Goal: Task Accomplishment & Management: Use online tool/utility

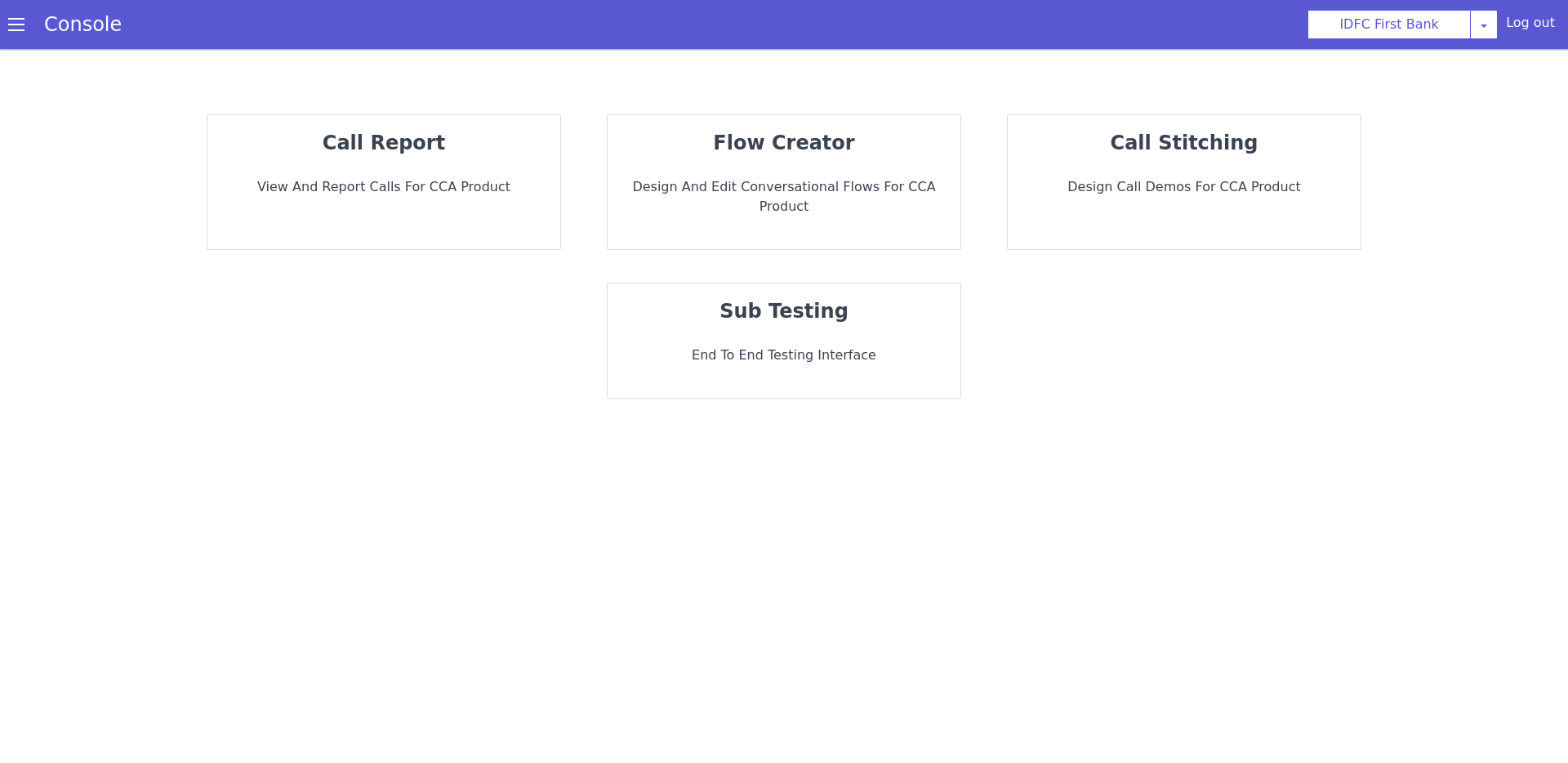
click at [810, 160] on div "flow creator Design and Edit Conversational flows for CCA Product" at bounding box center [784, 183] width 353 height 134
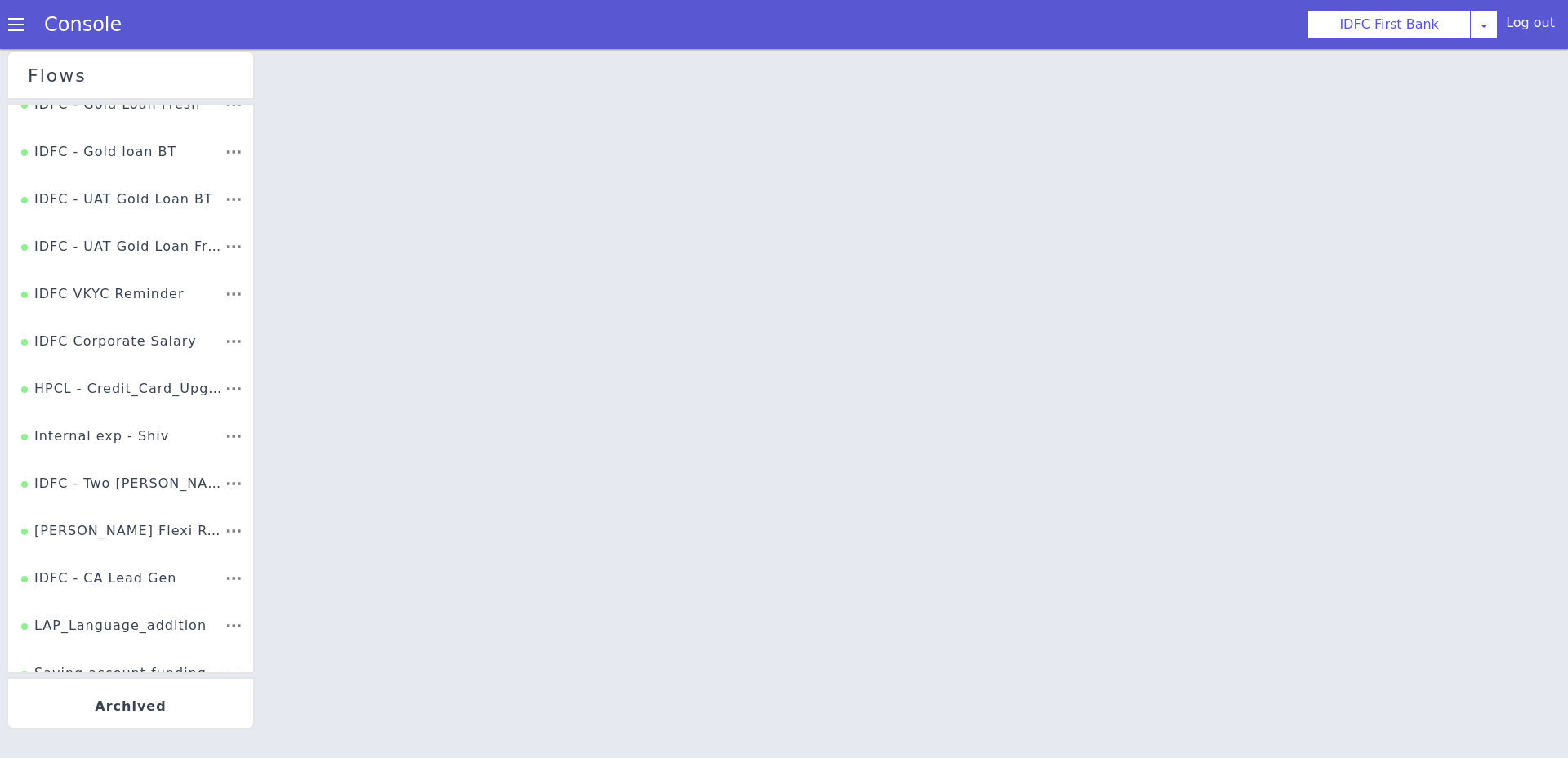
scroll to position [2482, 0]
click at [172, 391] on div "Car_refinance_language_addition" at bounding box center [123, 394] width 203 height 31
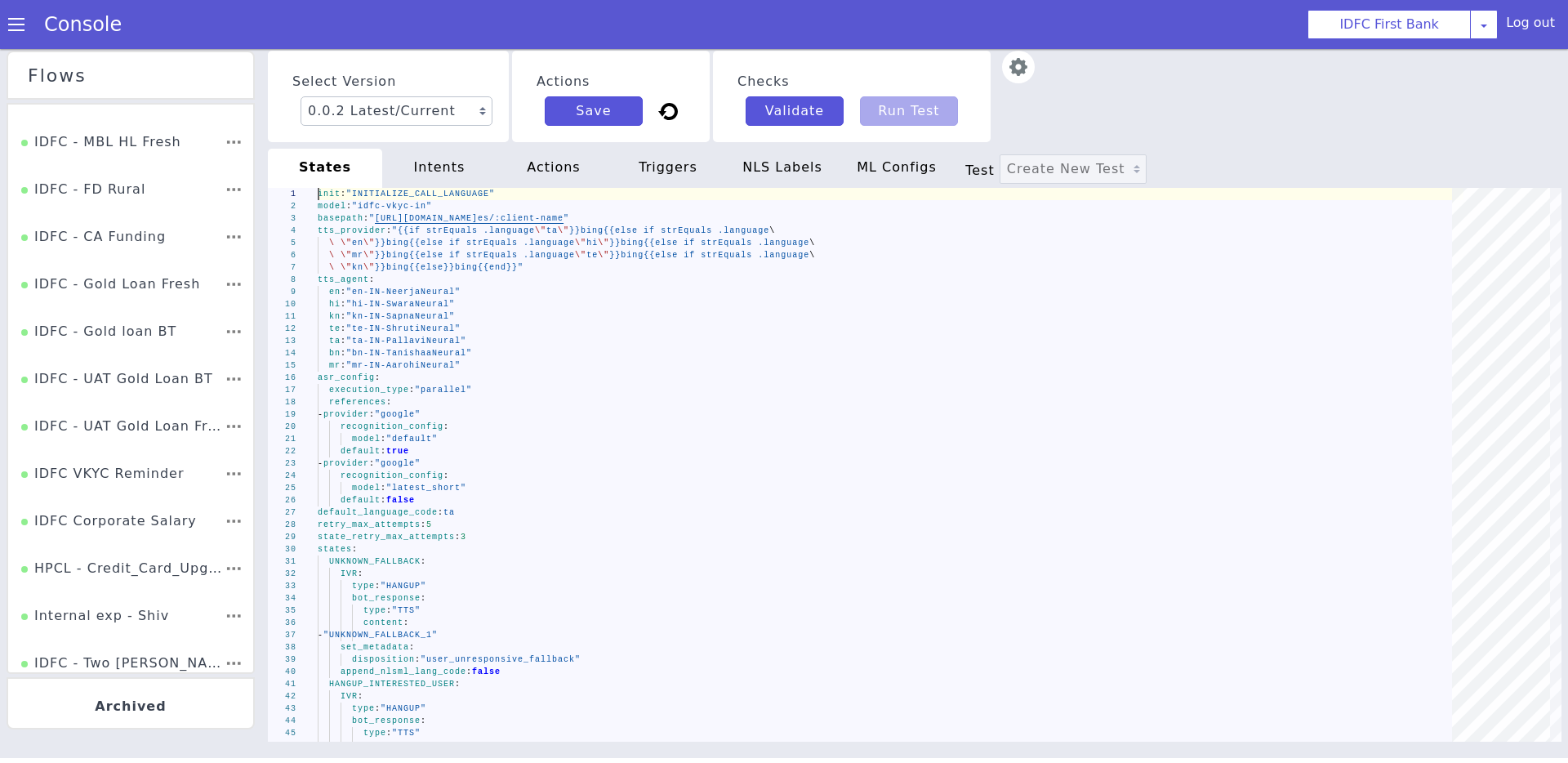
scroll to position [2559, 0]
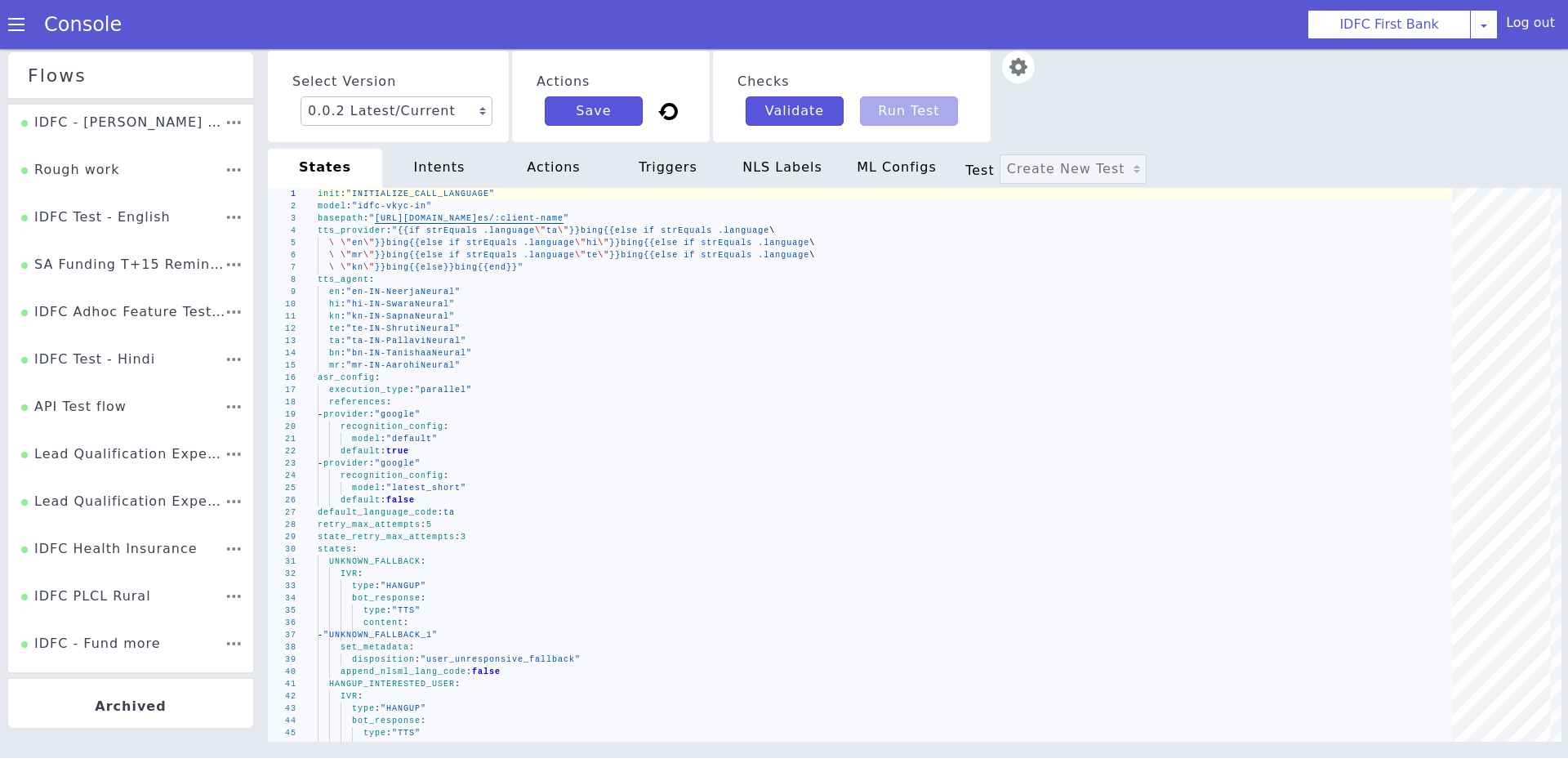
click at [1091, 89] on div "Select Version 0.0.2 Latest/Current 0.0.1 Actions Save Checks Validate Run Test" at bounding box center [914, 97] width 1294 height 91
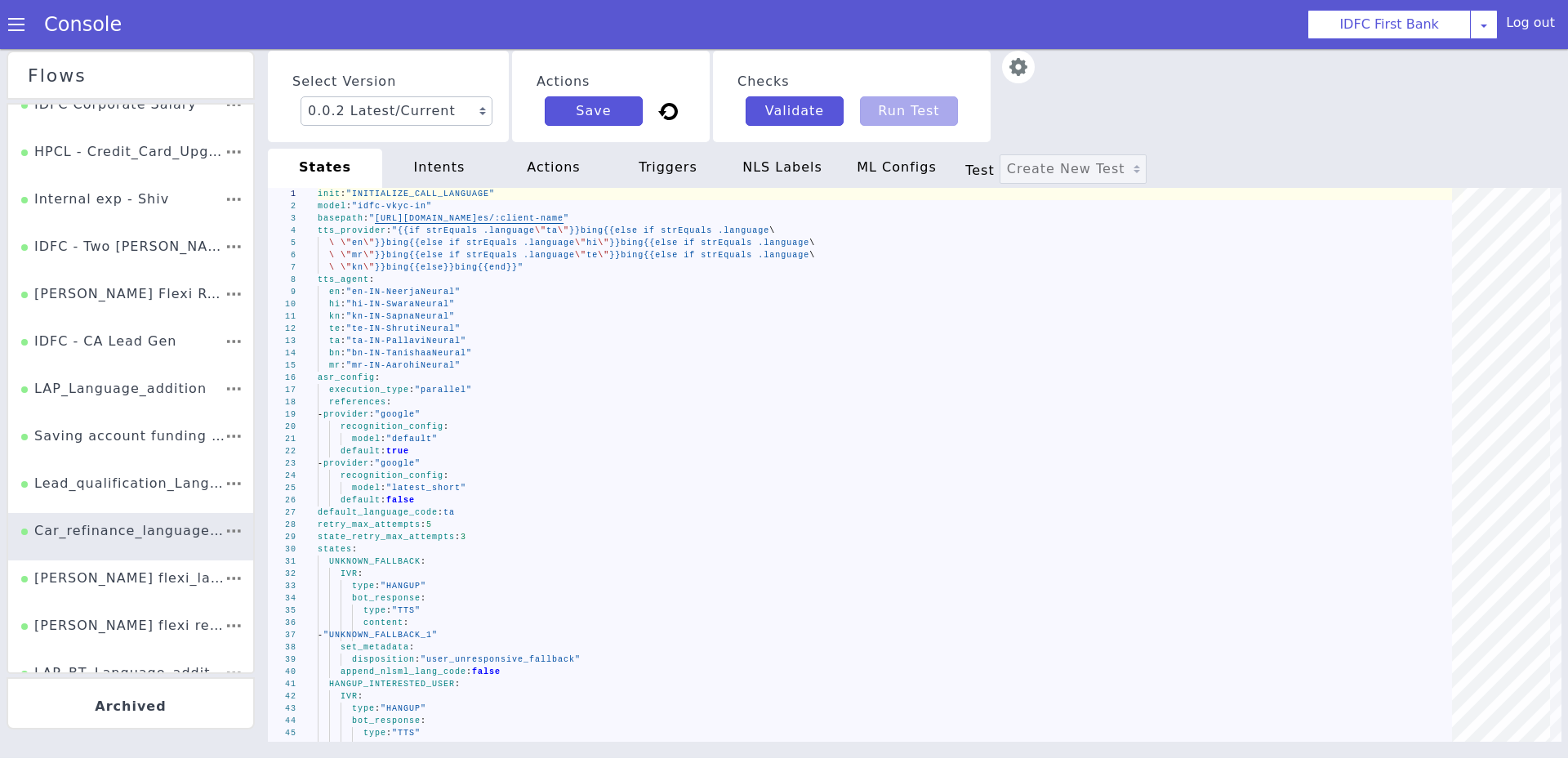
scroll to position [2347, 0]
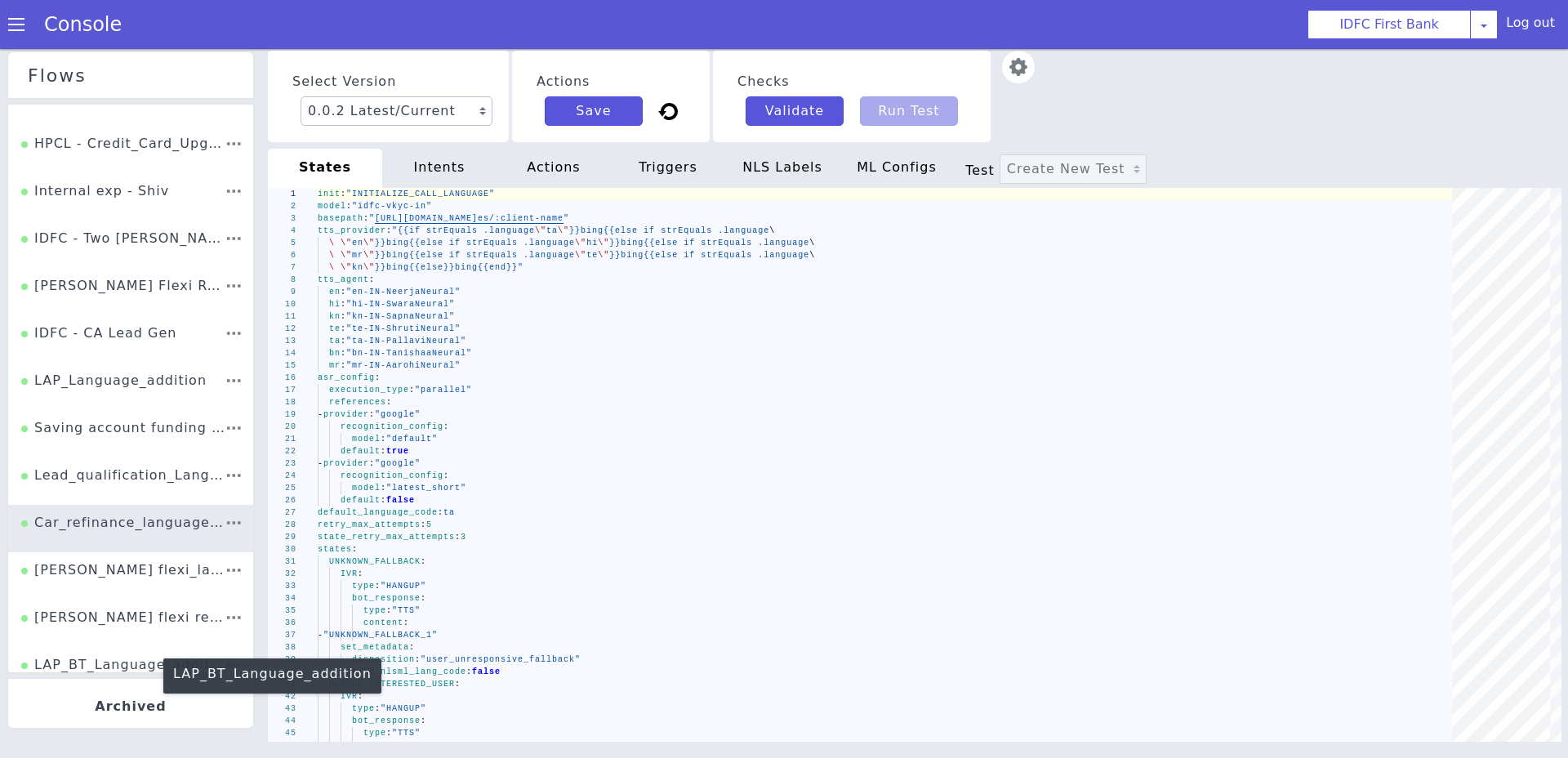
click at [134, 655] on div "LAP_BT_Language_addition" at bounding box center [123, 670] width 203 height 31
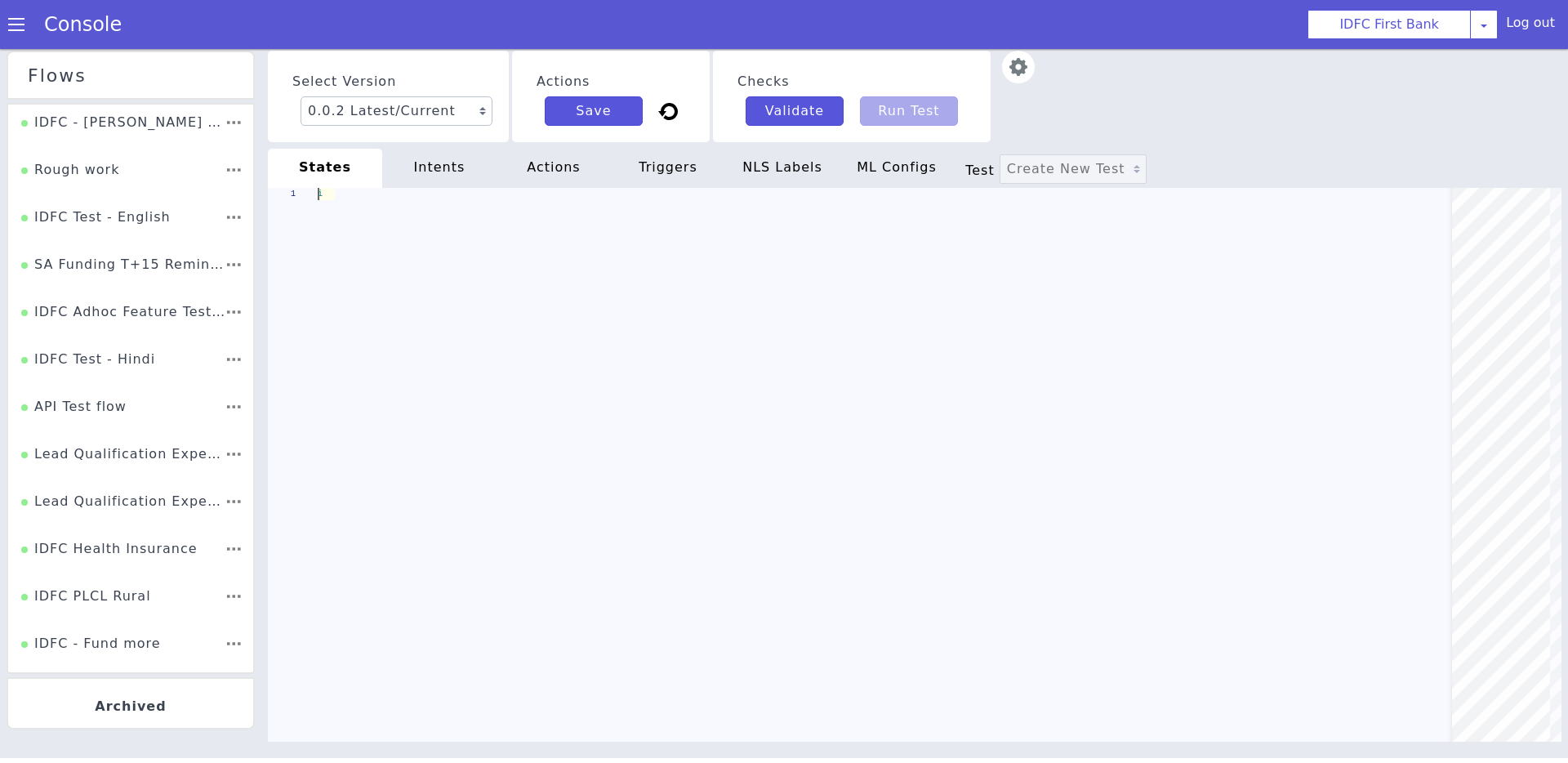
type textarea "init: "INITIALIZE_CALL_LANGUAGE" model: "idfc-vkyc-in" basepath: "[URL][DOMAIN_…"
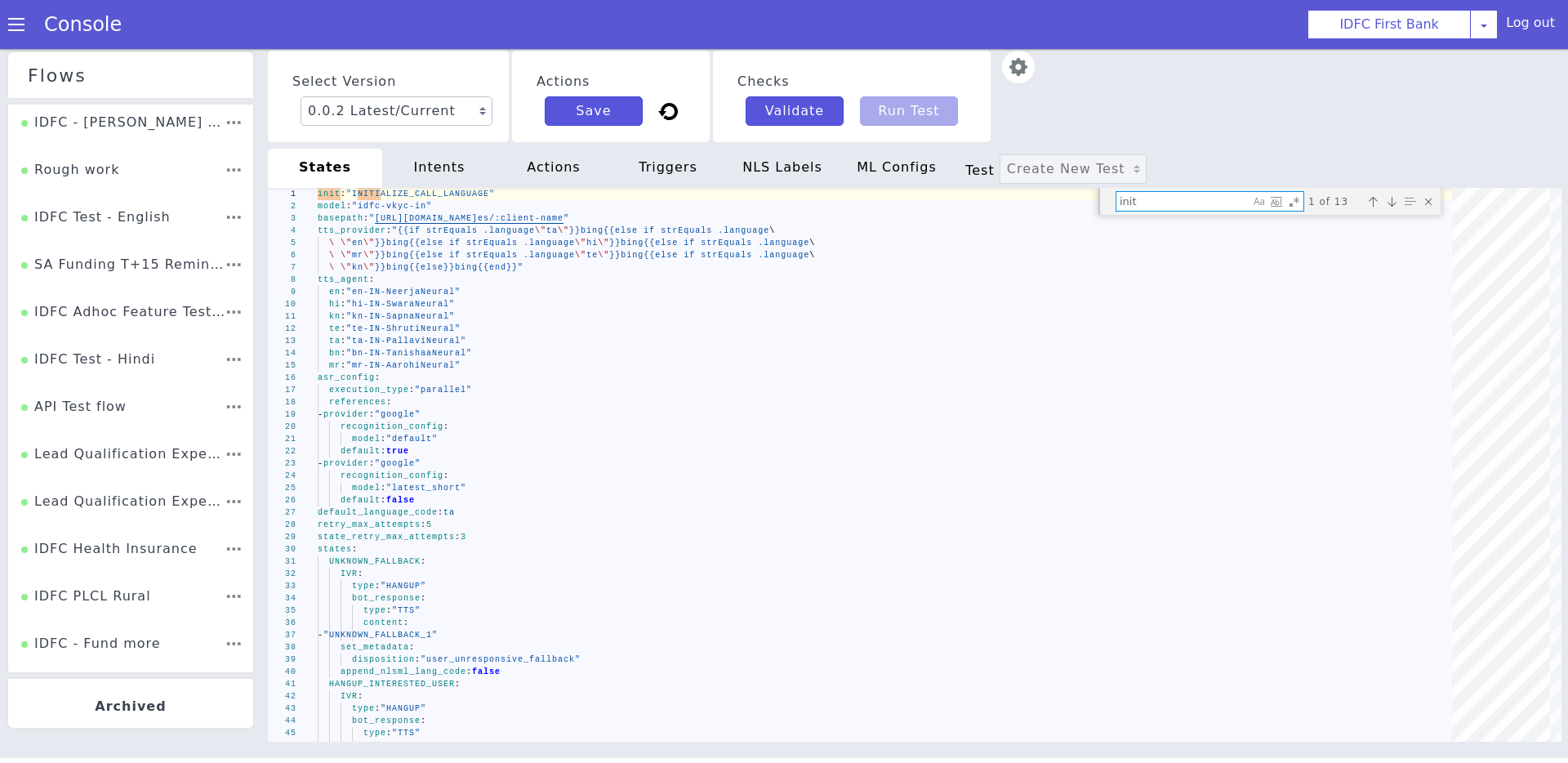
type textarea "m"
click at [1423, 200] on div "Close (Escape)" at bounding box center [1429, 201] width 16 height 16
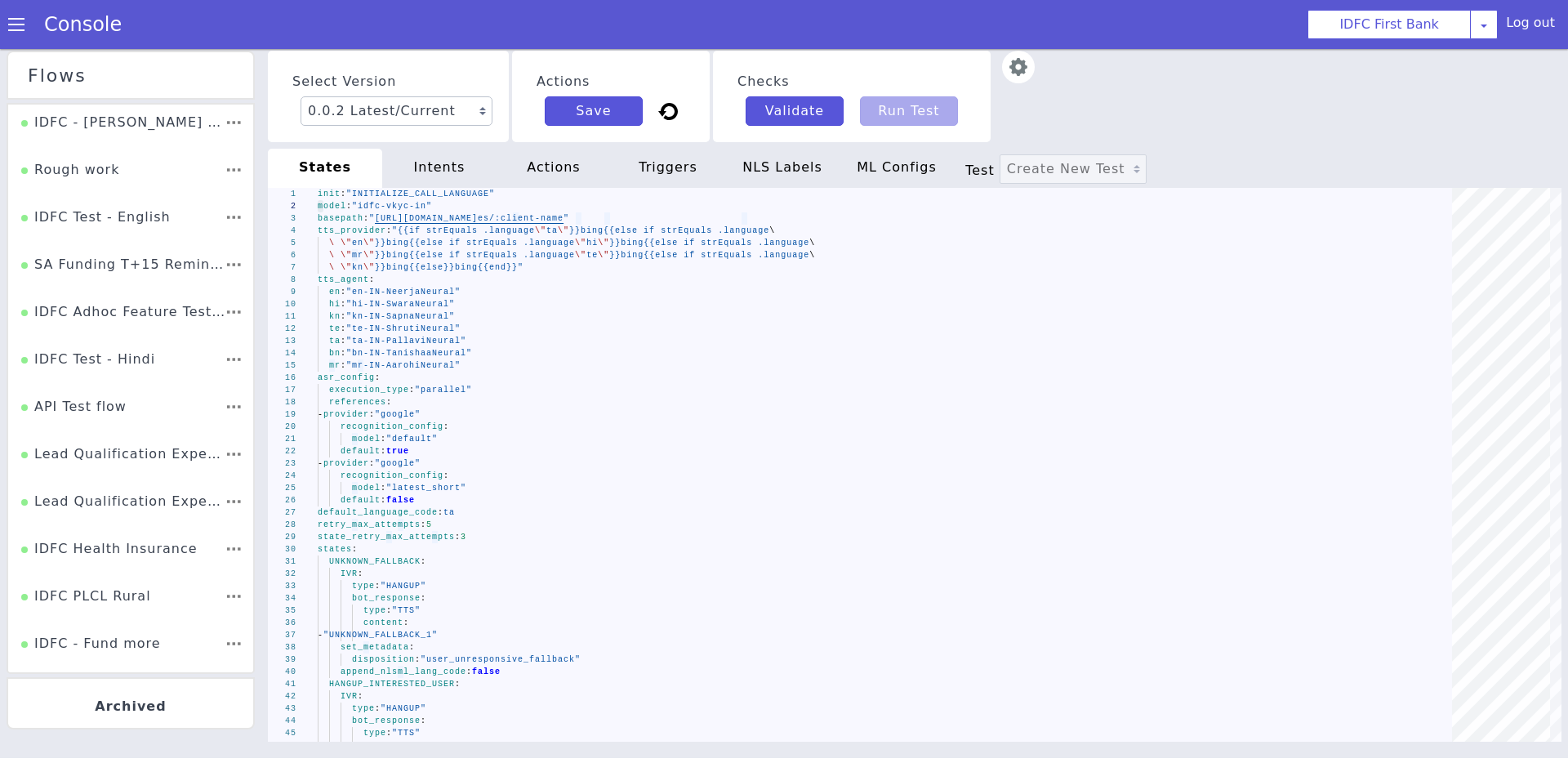
click at [1279, 124] on div "Select Version 0.0.2 Latest/Current 0.0.1 Actions Save Checks Validate Run Test" at bounding box center [914, 97] width 1294 height 91
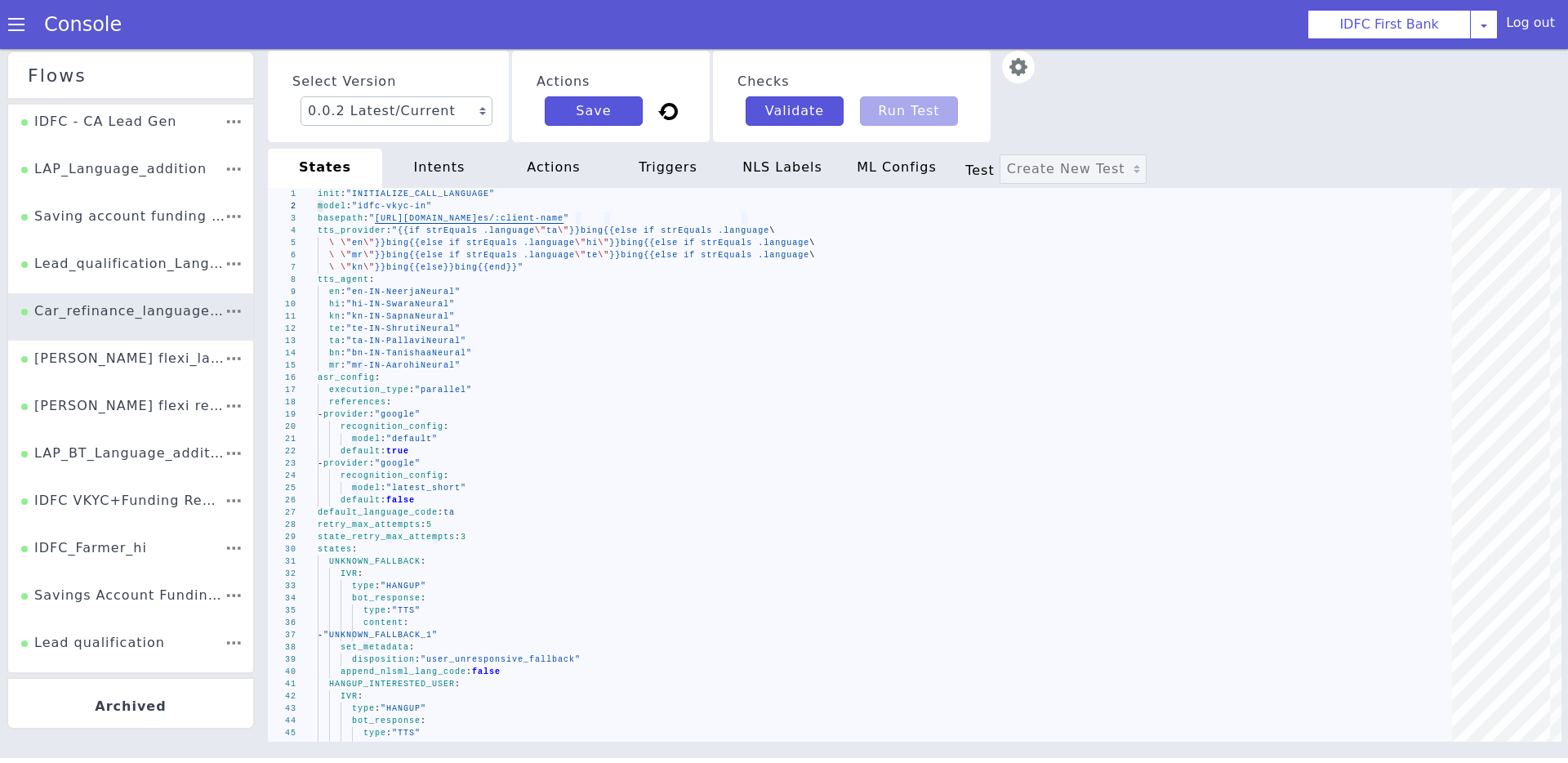
scroll to position [4, 0]
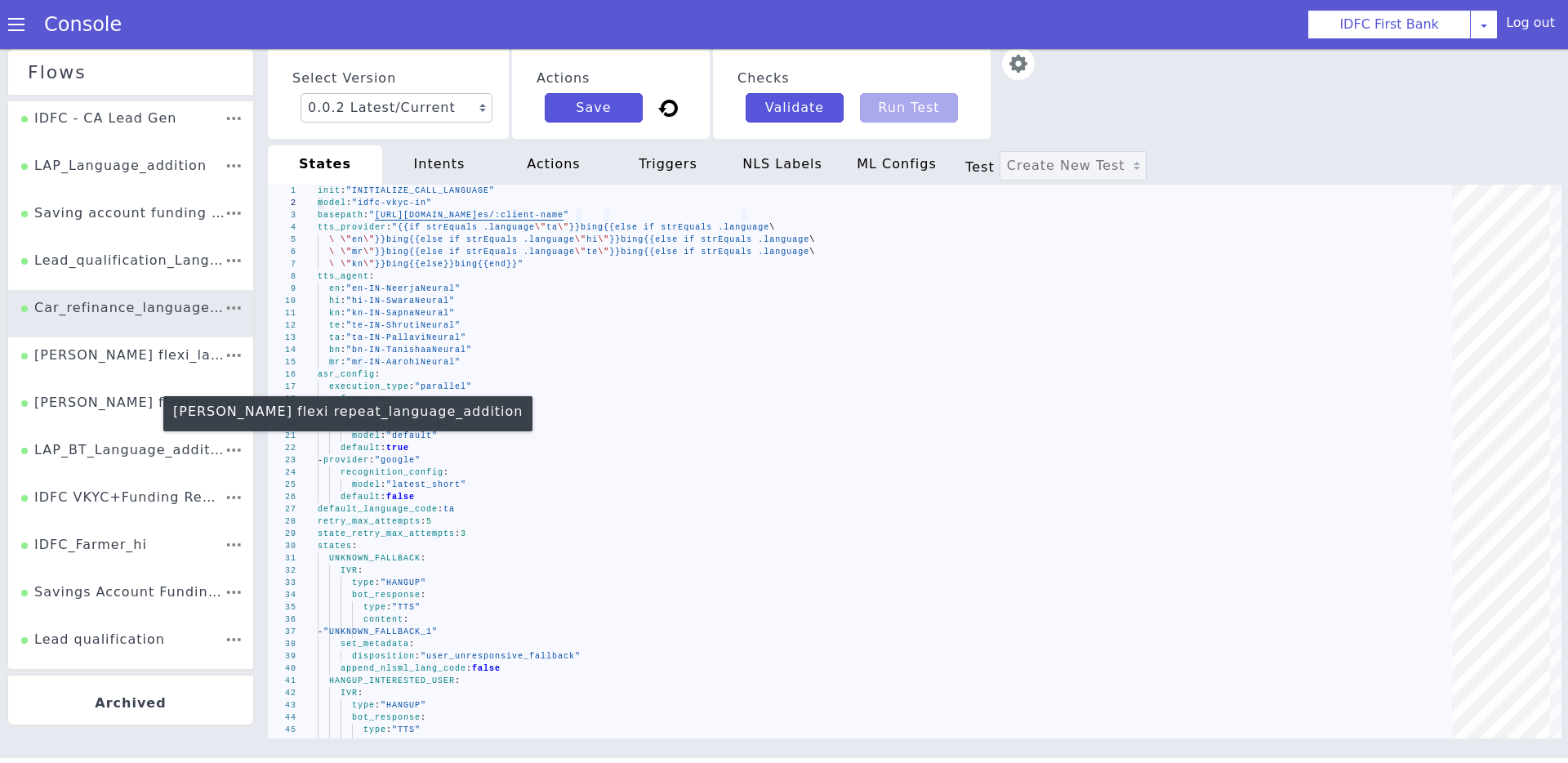
click at [157, 404] on div "MEL flexi repeat_language_addition" at bounding box center [123, 408] width 203 height 31
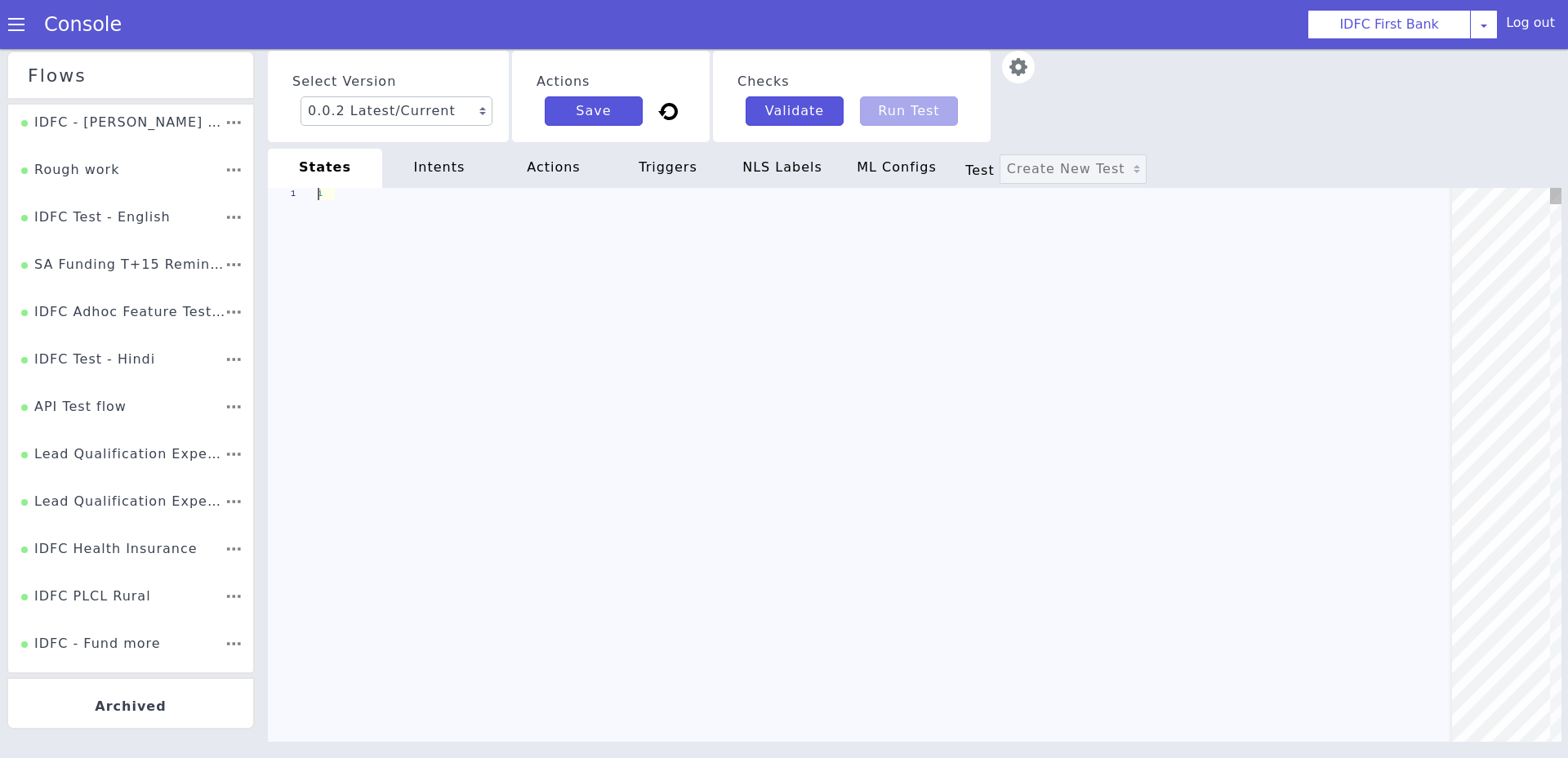
type textarea "init: "SET_LANGUAGE" model: "idfc-vkyc-in" basepath: "https://s3.ap-south-1.ama…"
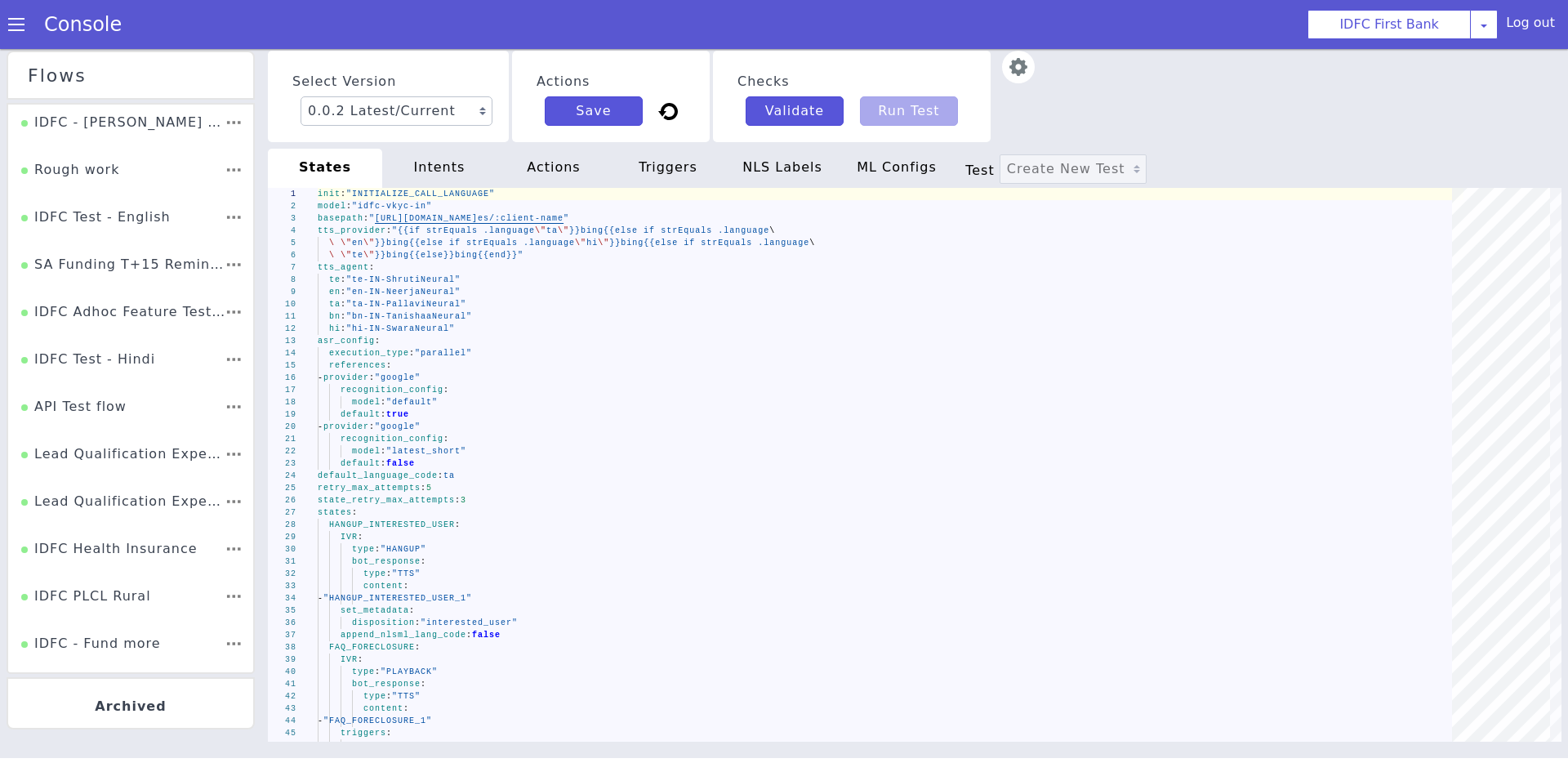
click at [1137, 98] on div "Select Version 0.0.2 Latest/Current 0.0.1 Actions Save Checks Validate Run Test" at bounding box center [914, 97] width 1294 height 91
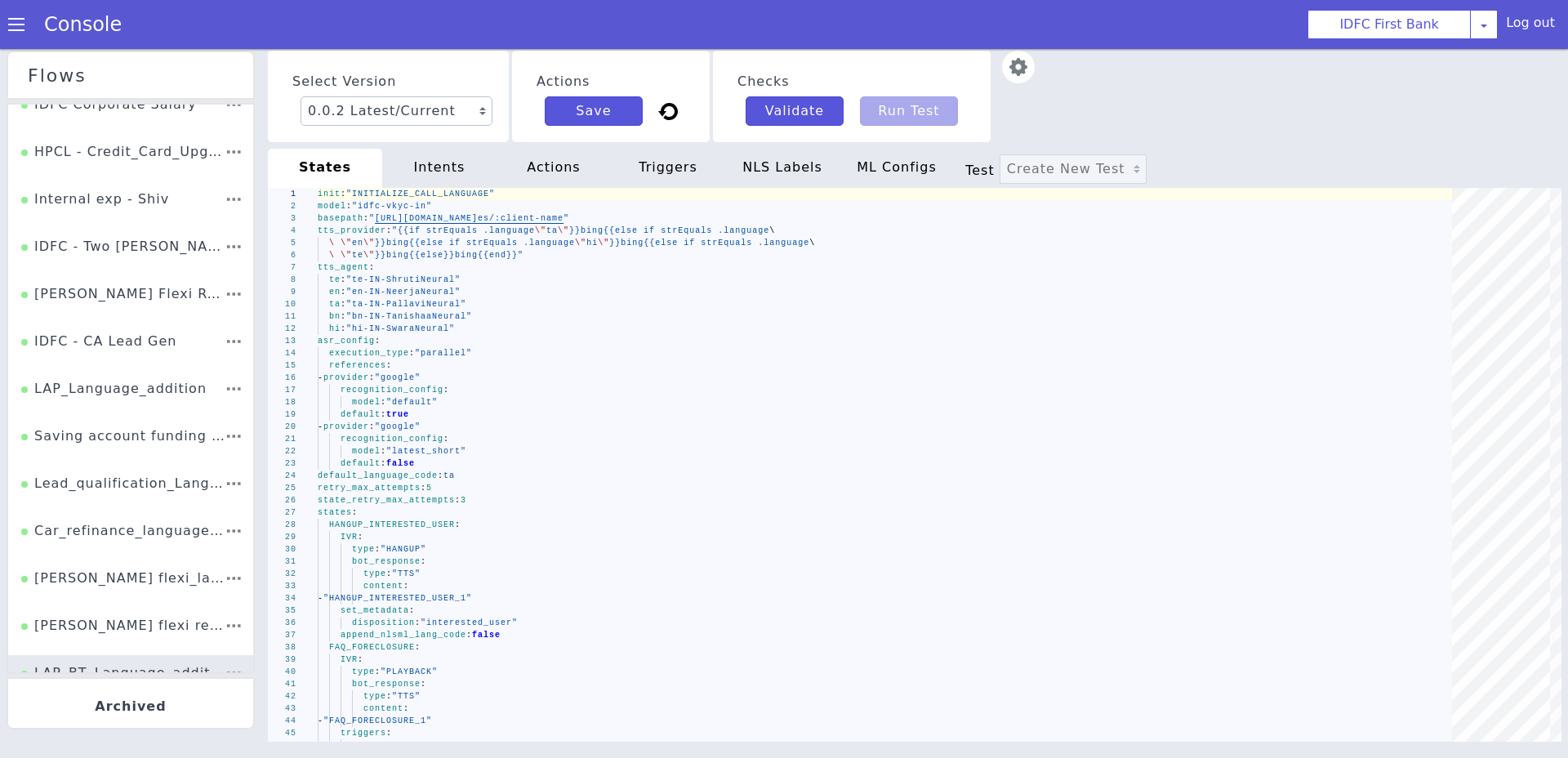
scroll to position [2347, 0]
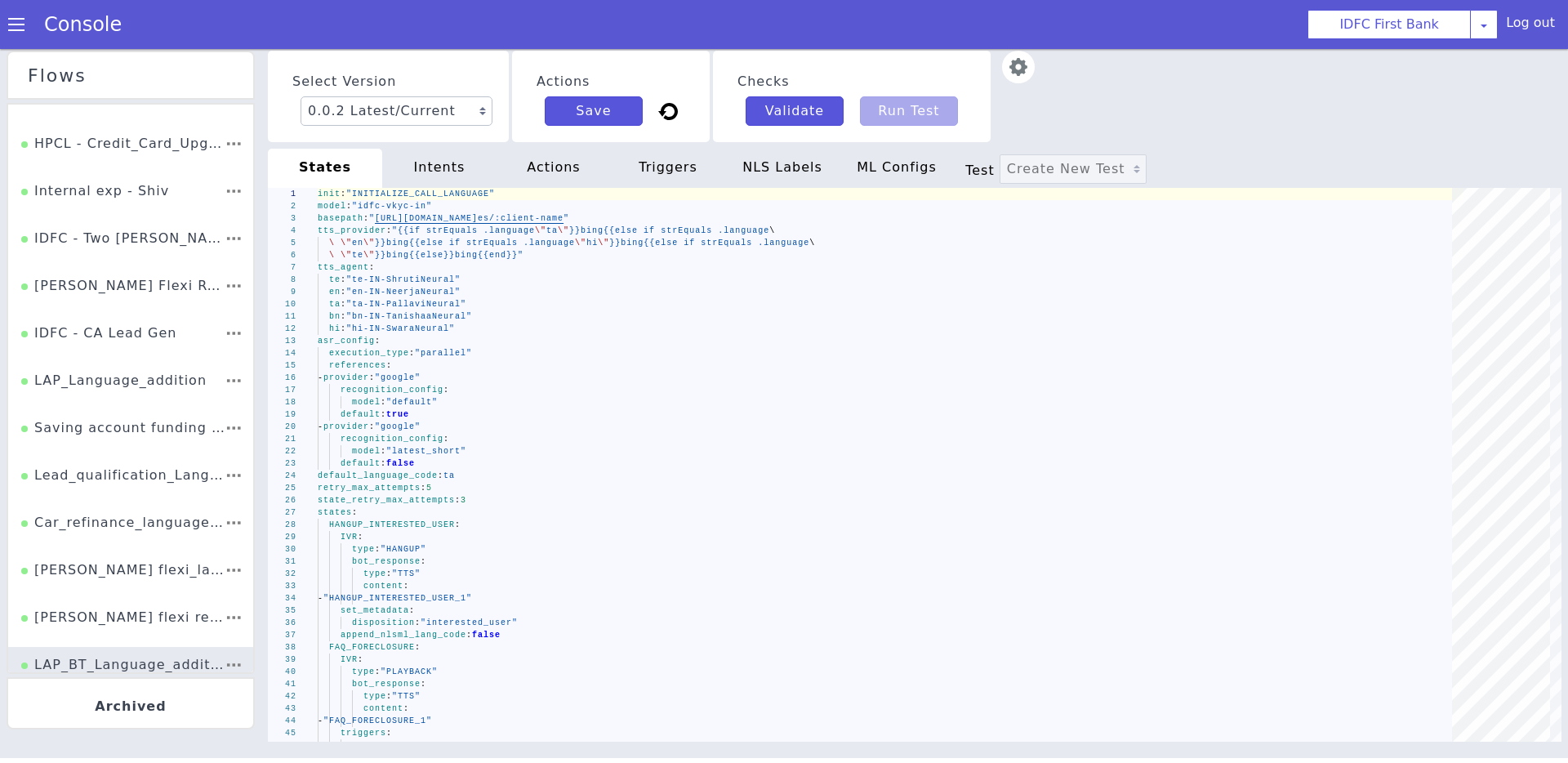
click at [137, 390] on div "LAP_Language_addition" at bounding box center [114, 386] width 185 height 31
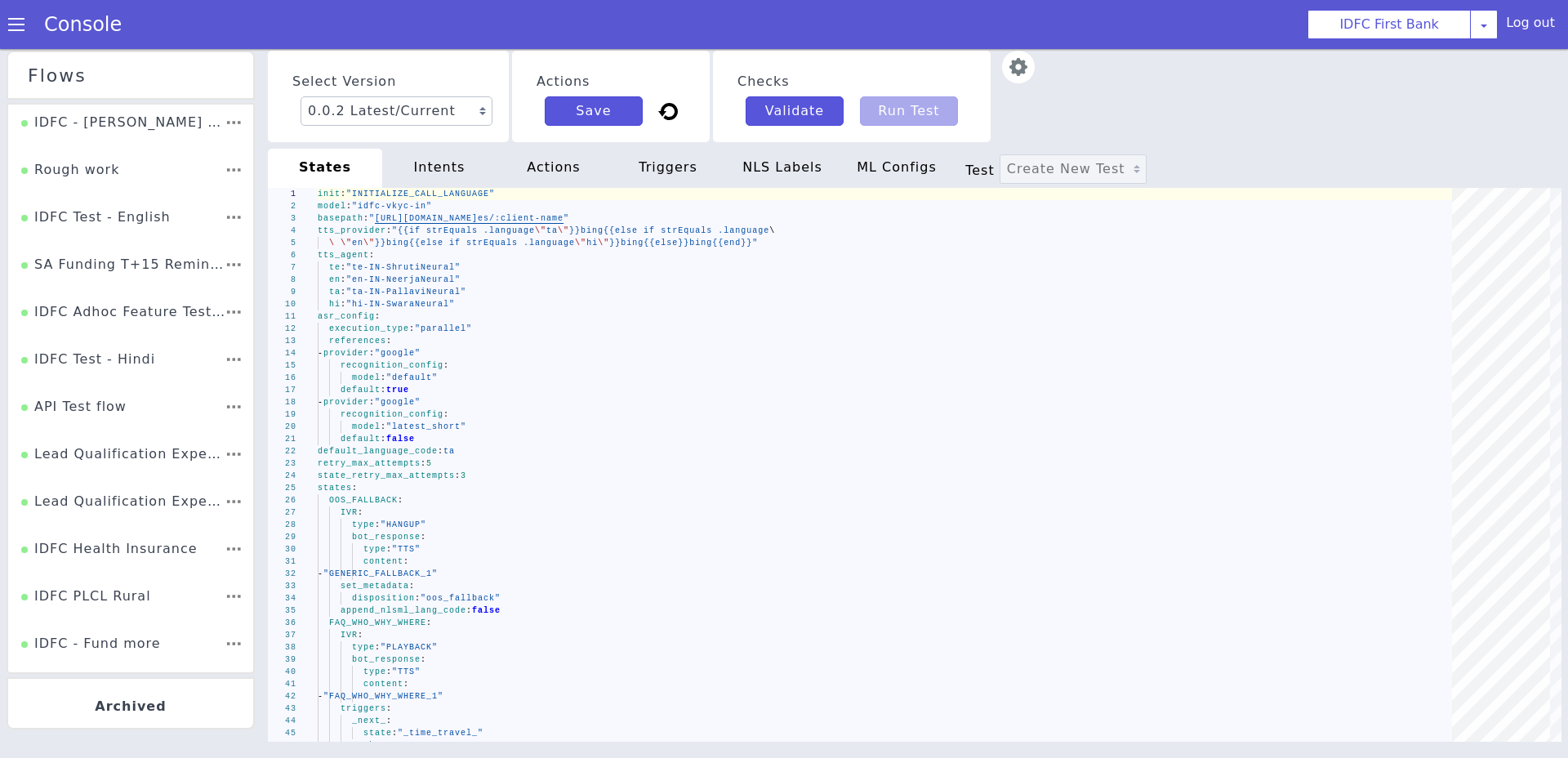
click at [1253, 121] on div "Select Version 0.0.2 Latest/Current 0.0.1 Actions Save Checks Validate Run Test" at bounding box center [914, 97] width 1294 height 91
click at [1184, 97] on div "Select Version 0.0.2 Latest/Current 0.0.1 Actions Save Checks Validate Run Test" at bounding box center [914, 97] width 1294 height 91
click at [1239, 101] on div "Select Version 0.0.2 Latest/Current 0.0.1 Actions Save Checks Validate Run Test" at bounding box center [914, 97] width 1294 height 91
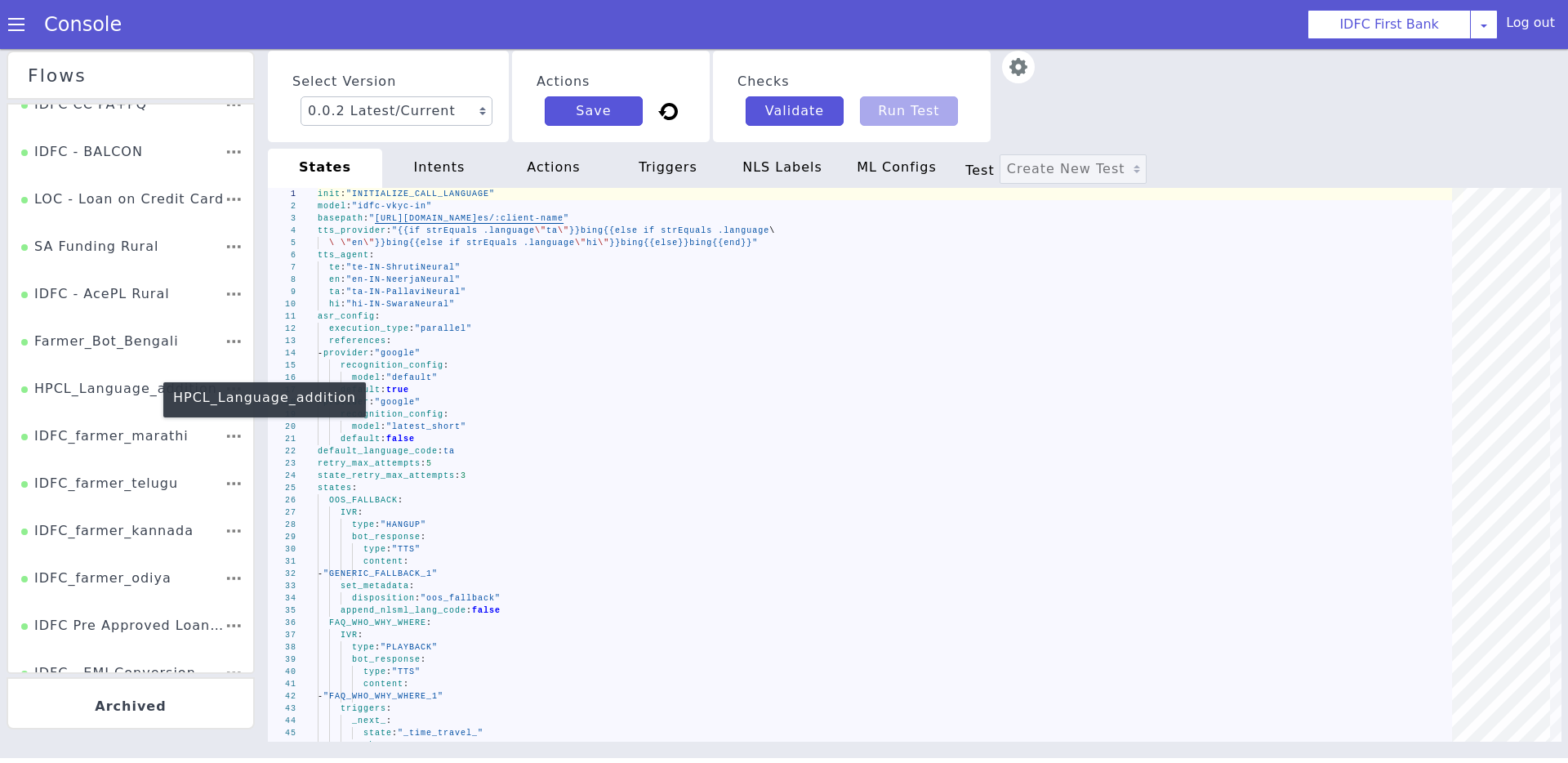
click at [104, 393] on div "HPCL_Language_addition" at bounding box center [119, 394] width 196 height 31
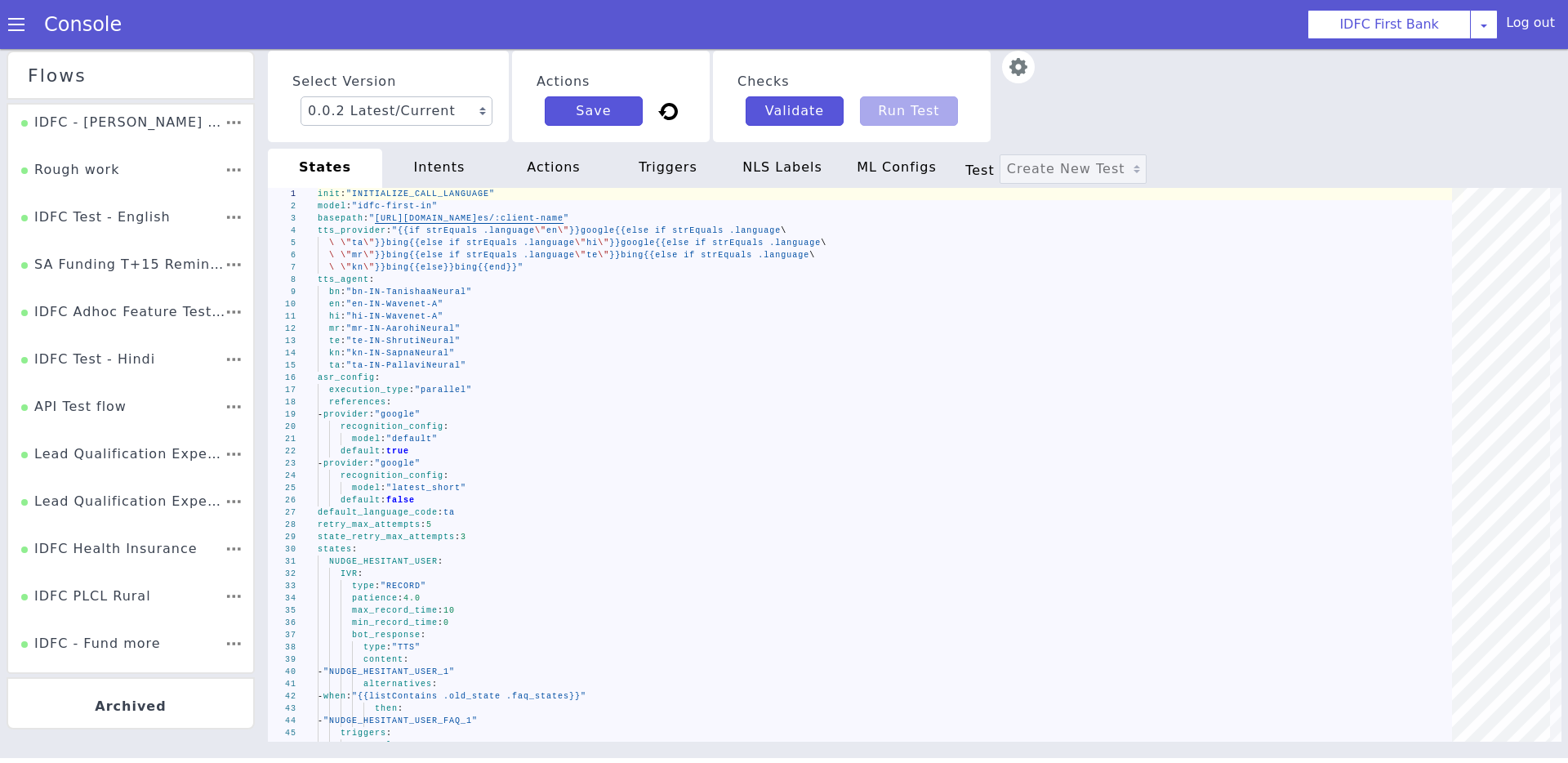
scroll to position [1297, 0]
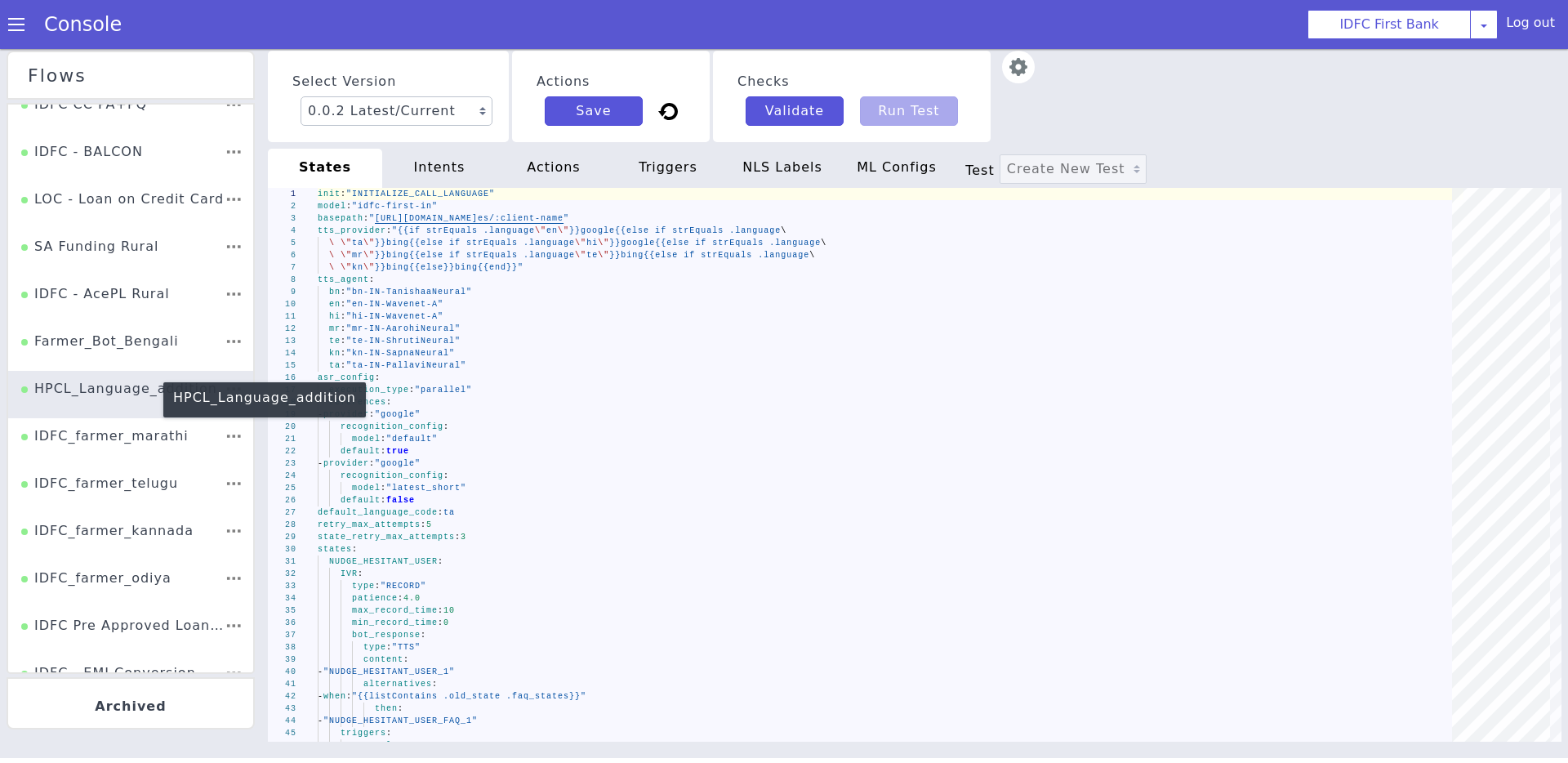
click at [78, 393] on div "HPCL_Language_addition" at bounding box center [119, 394] width 196 height 31
